Goal: Communication & Community: Answer question/provide support

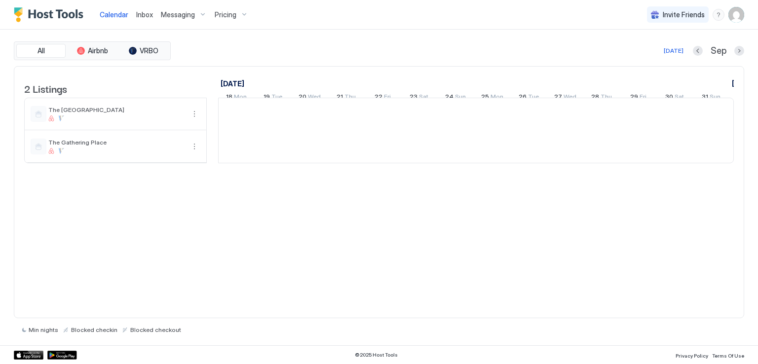
scroll to position [0, 548]
click at [141, 13] on span "Inbox" at bounding box center [144, 14] width 17 height 8
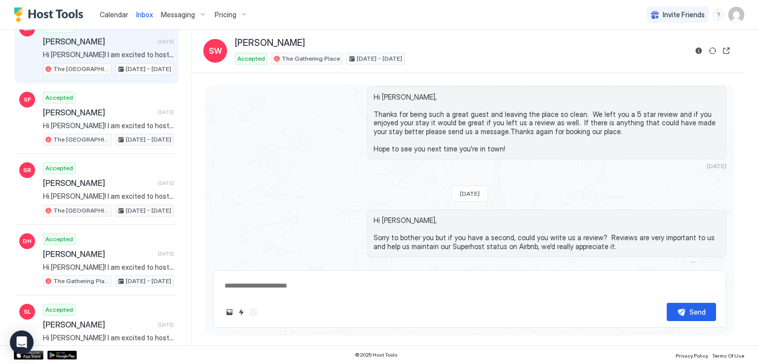
scroll to position [197, 0]
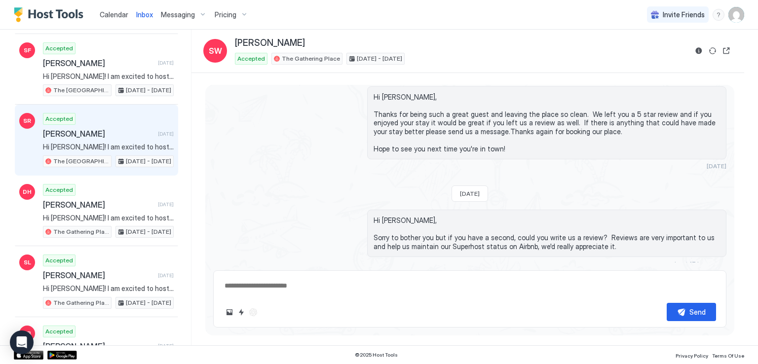
click at [120, 129] on span "[PERSON_NAME]" at bounding box center [98, 134] width 111 height 10
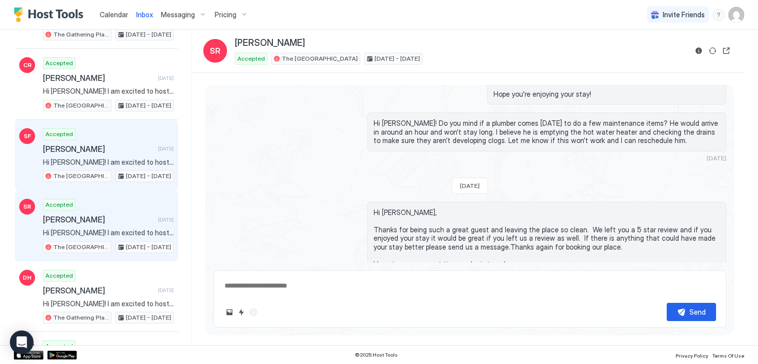
scroll to position [148, 0]
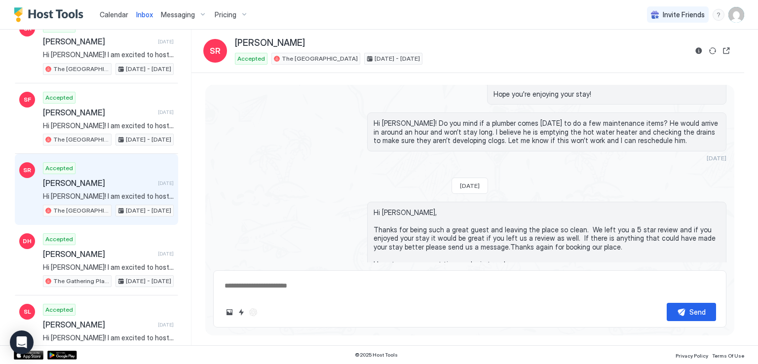
click at [302, 202] on div "Hi [PERSON_NAME], Thanks for being such a great guest and leaving the place so …" at bounding box center [469, 244] width 513 height 84
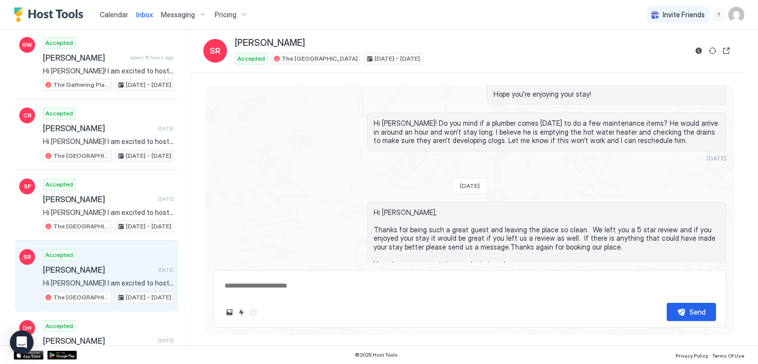
scroll to position [49, 0]
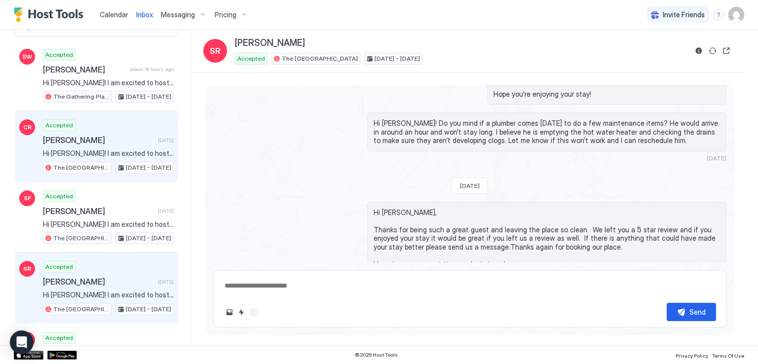
click at [132, 143] on span "[PERSON_NAME]" at bounding box center [98, 140] width 111 height 10
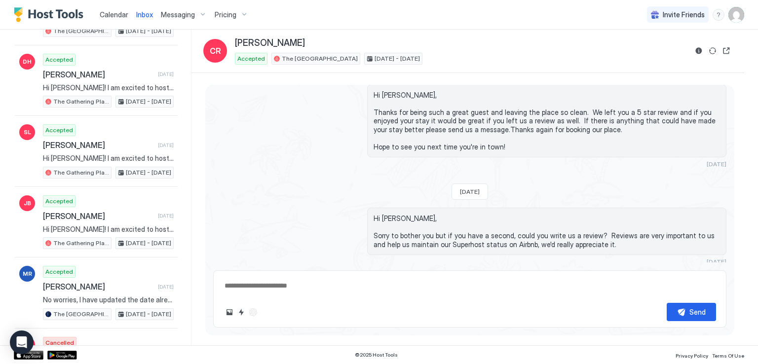
scroll to position [345, 0]
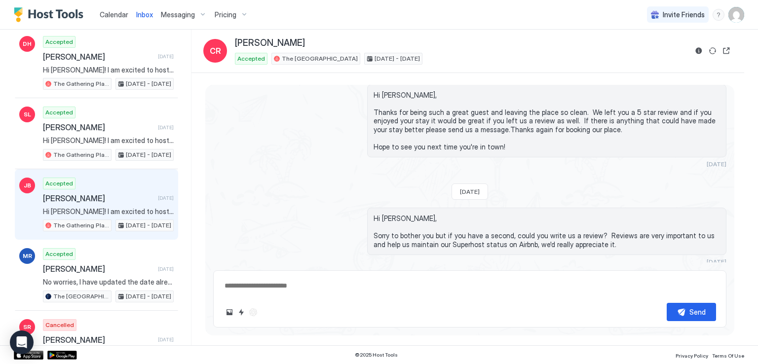
click at [124, 200] on div "Accepted [PERSON_NAME] [DATE] Hi [PERSON_NAME]! I am excited to host you at The…" at bounding box center [108, 205] width 131 height 54
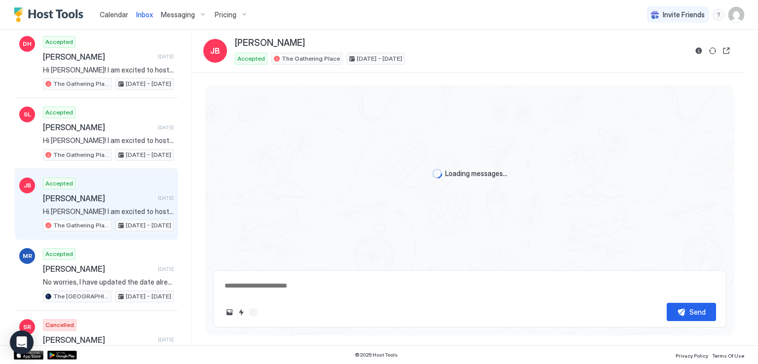
scroll to position [550, 0]
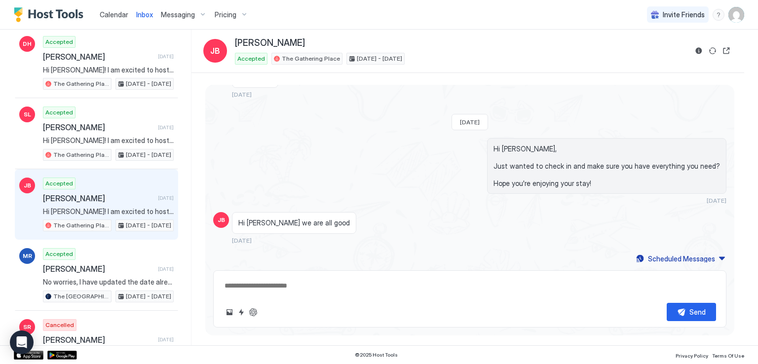
click at [360, 16] on div "Calendar Inbox Messaging Pricing Invite Friends RM" at bounding box center [379, 15] width 758 height 30
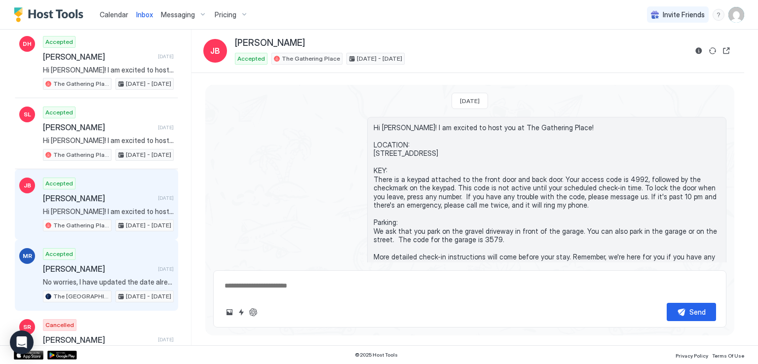
scroll to position [444, 0]
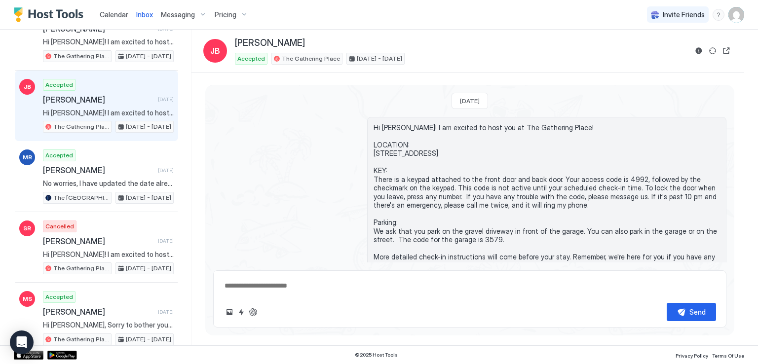
click at [285, 151] on div "Hi [PERSON_NAME]! I am excited to host you at The Gathering Place! LOCATION: [S…" at bounding box center [469, 202] width 513 height 170
click at [472, 30] on div "Inbox [PERSON_NAME] [PERSON_NAME] Accepted The Gathering Place [DATE] - [DATE]" at bounding box center [467, 51] width 553 height 43
type textarea "*"
